Goal: Transaction & Acquisition: Download file/media

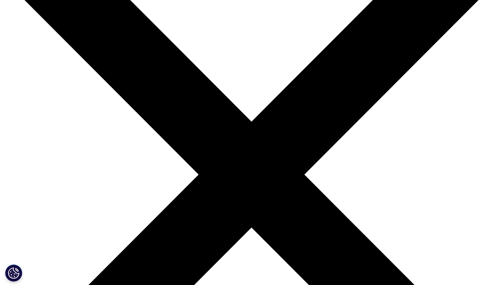
scroll to position [86, 0]
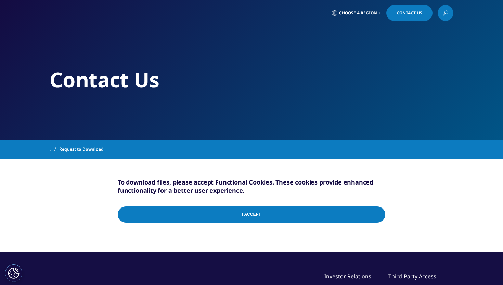
click at [77, 150] on span "Request to Download" at bounding box center [81, 149] width 45 height 12
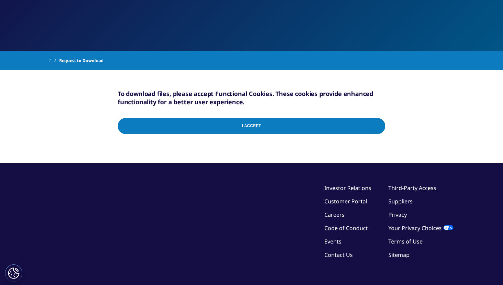
scroll to position [90, 0]
